Goal: Task Accomplishment & Management: Use online tool/utility

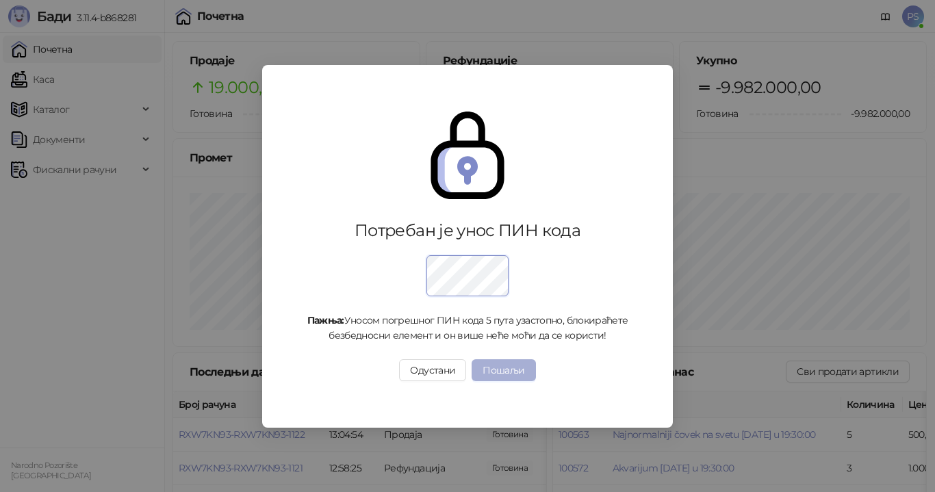
click at [500, 368] on button "Пошаљи" at bounding box center [503, 370] width 64 height 22
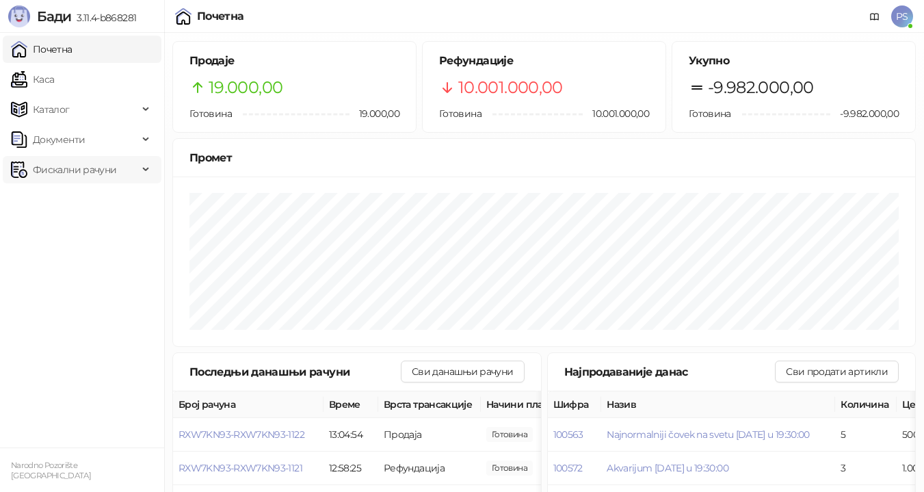
click at [64, 170] on span "Фискални рачуни" at bounding box center [74, 169] width 83 height 27
click at [89, 223] on link "По данима" at bounding box center [52, 229] width 73 height 27
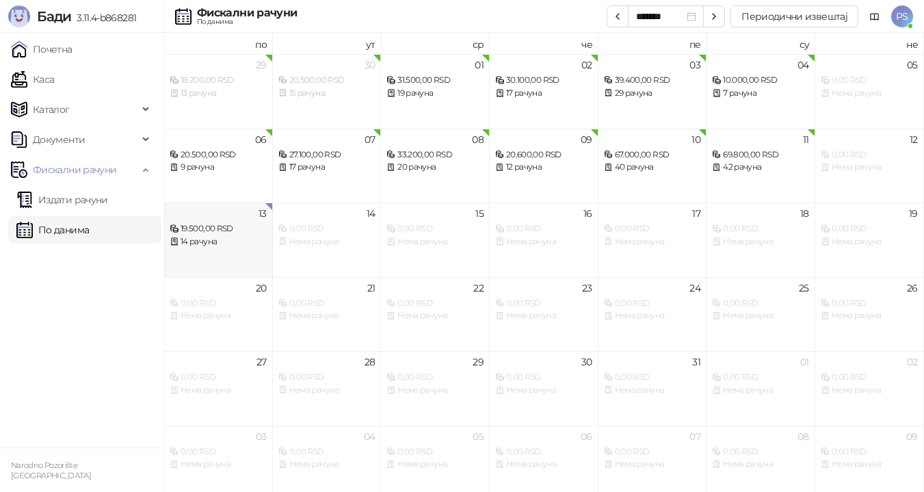
click at [239, 239] on div "14 рачуна" at bounding box center [218, 241] width 97 height 13
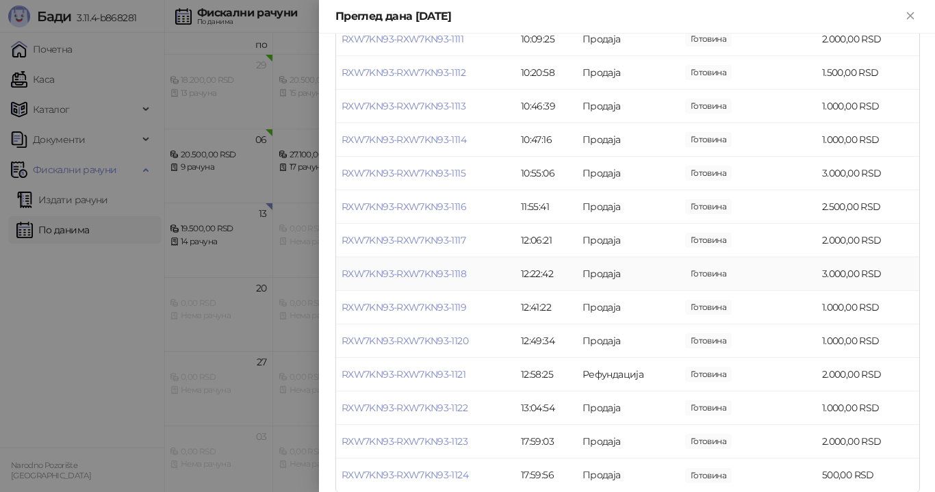
scroll to position [222, 0]
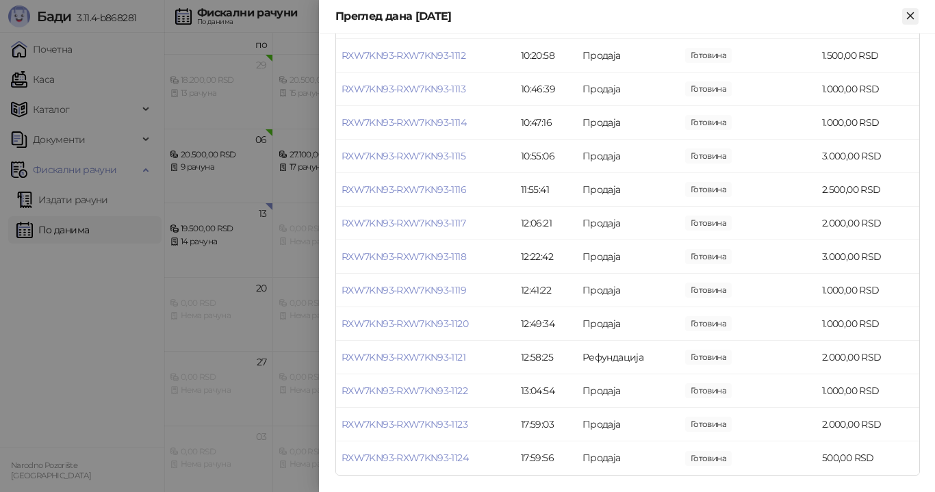
click at [906, 12] on icon "Close" at bounding box center [910, 16] width 12 height 12
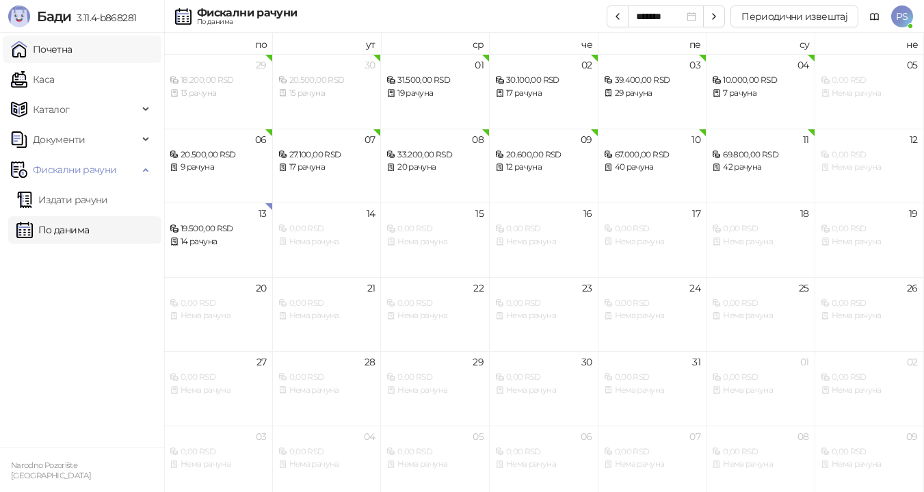
click at [39, 44] on link "Почетна" at bounding box center [42, 49] width 62 height 27
